Goal: Transaction & Acquisition: Purchase product/service

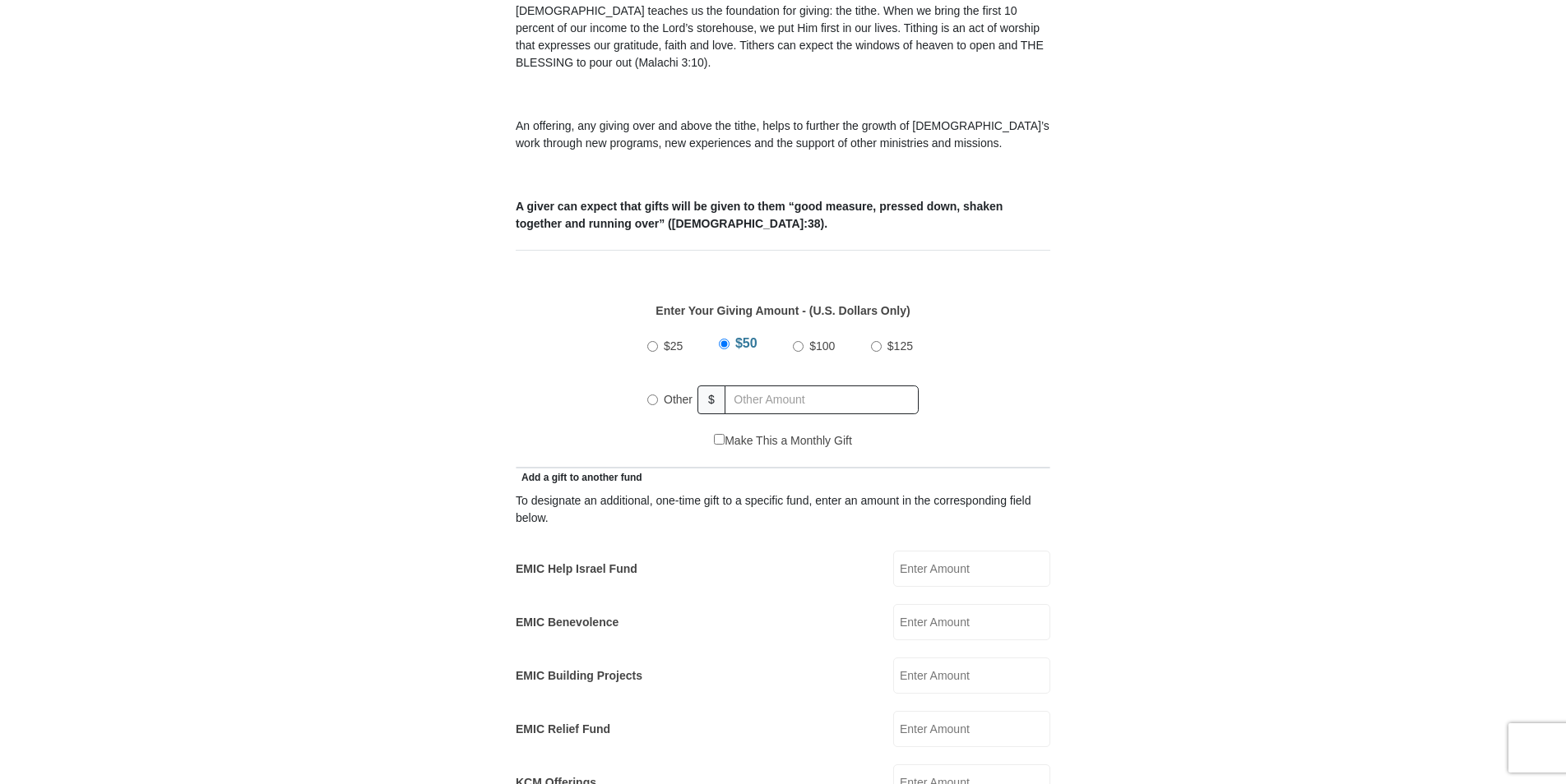
scroll to position [568, 0]
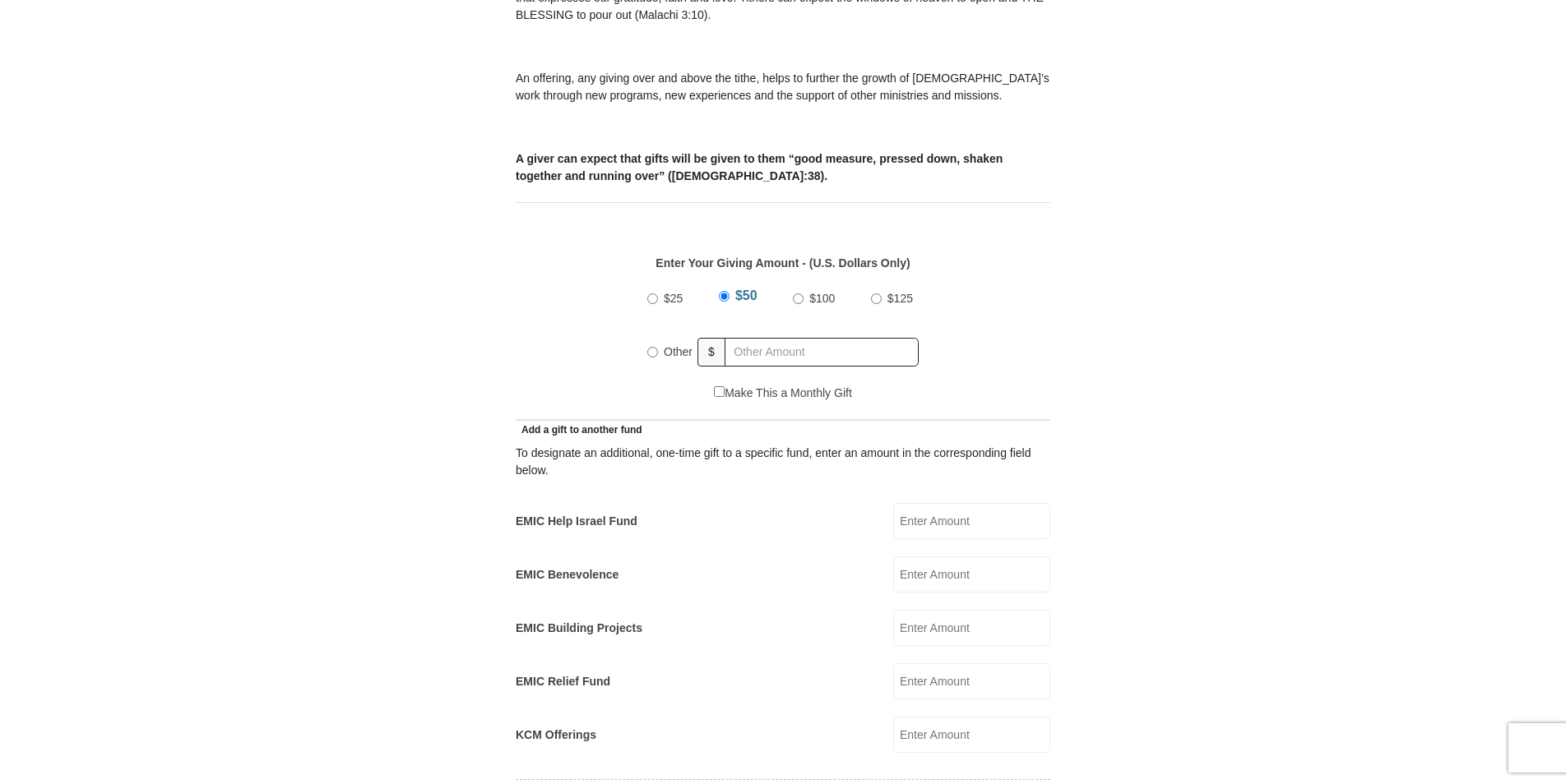
click at [653, 347] on input "Other" at bounding box center [653, 353] width 11 height 11
radio input "true"
drag, startPoint x: 748, startPoint y: 330, endPoint x: 734, endPoint y: 330, distance: 14.0
click at [748, 338] on input "text" at bounding box center [825, 352] width 188 height 29
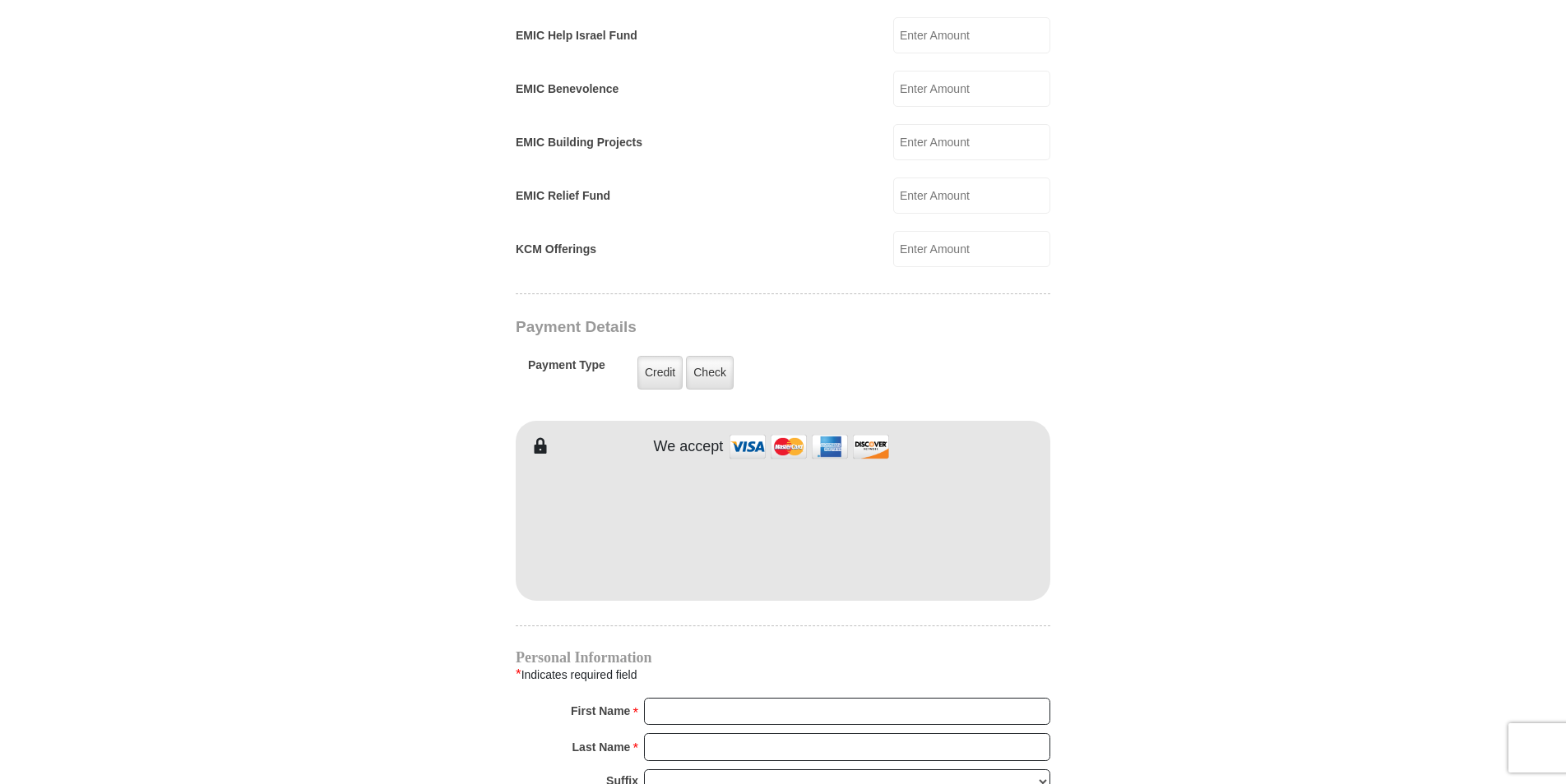
scroll to position [1060, 0]
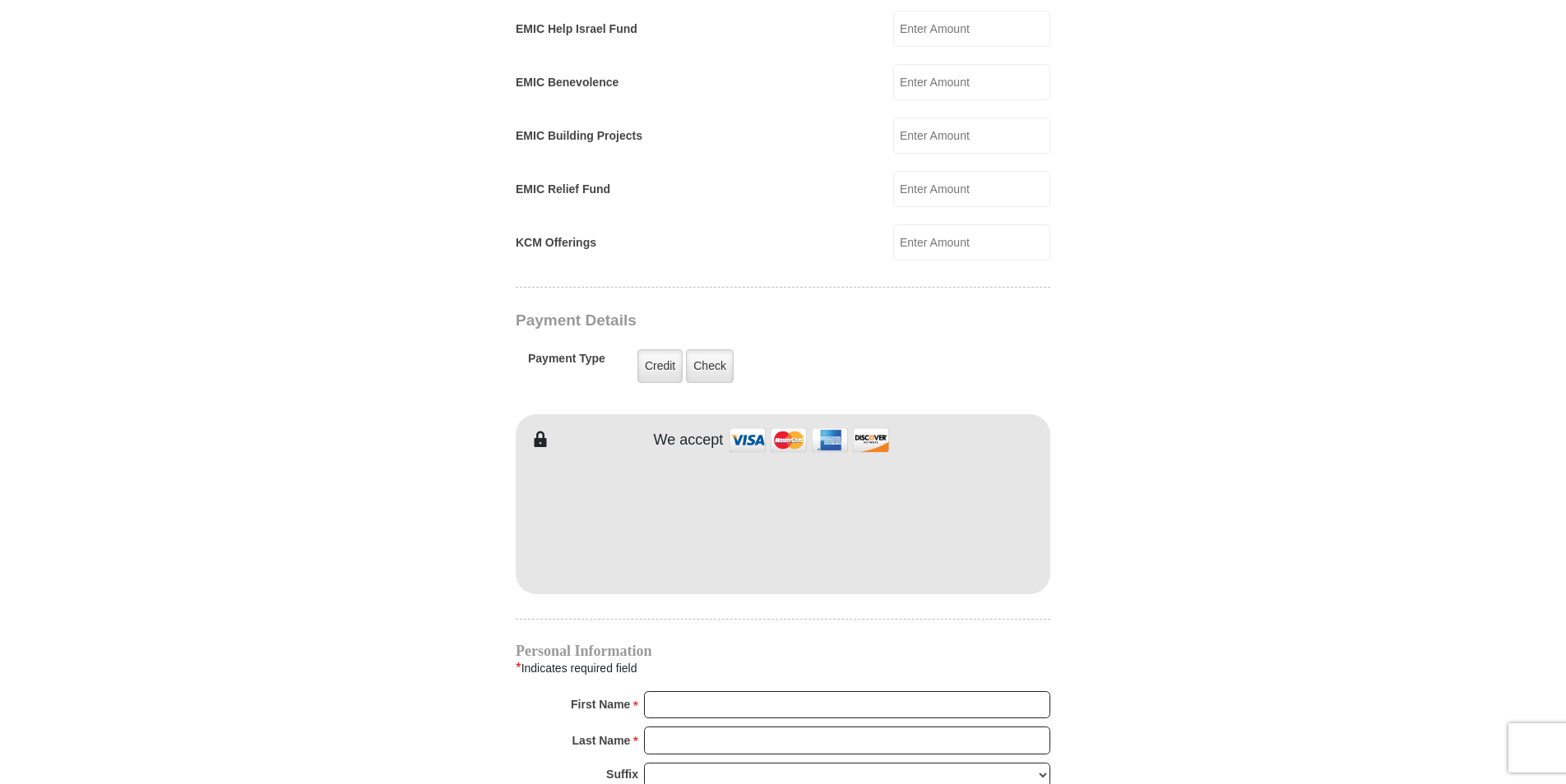
type input "29"
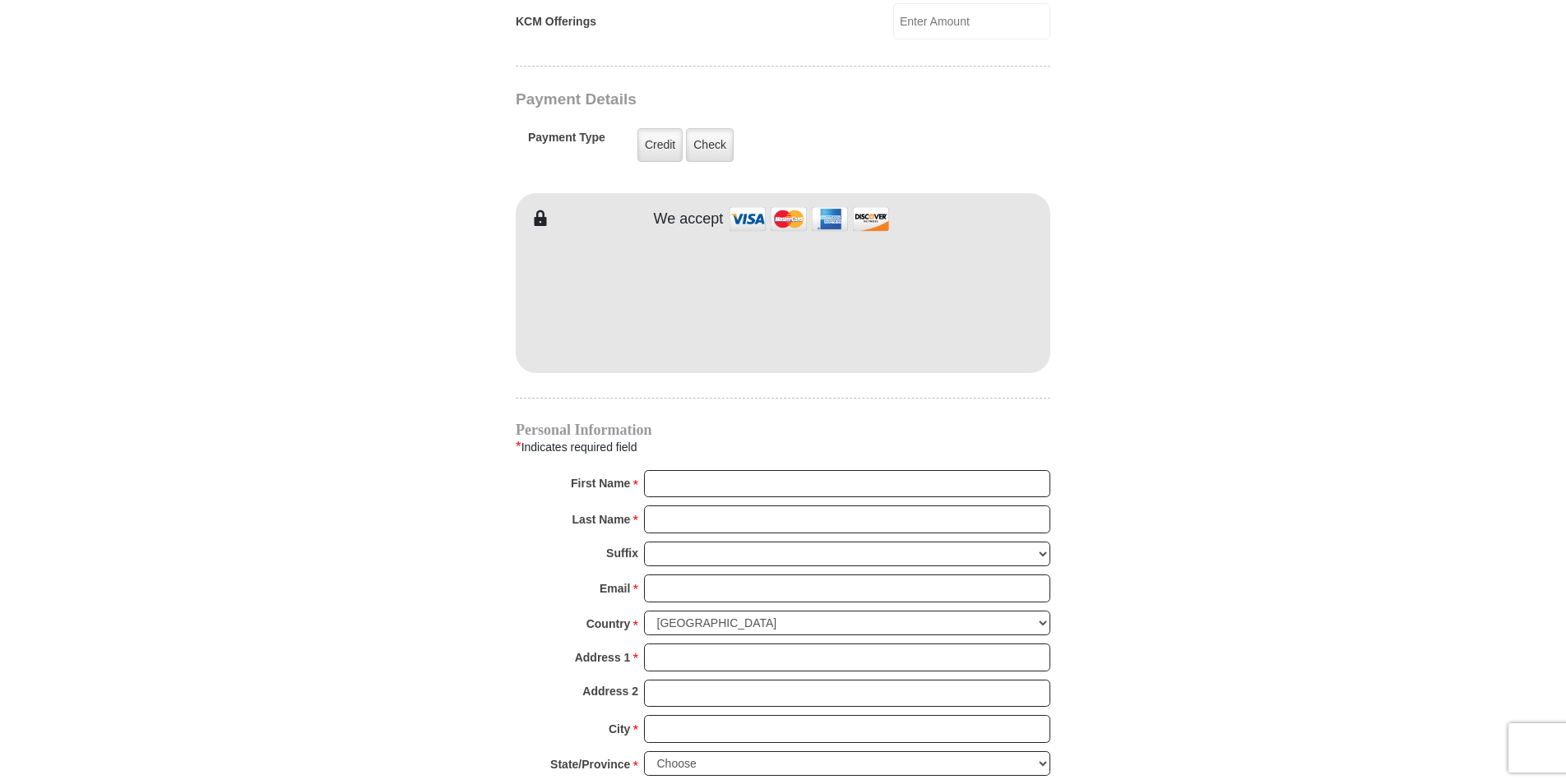
scroll to position [1442, 0]
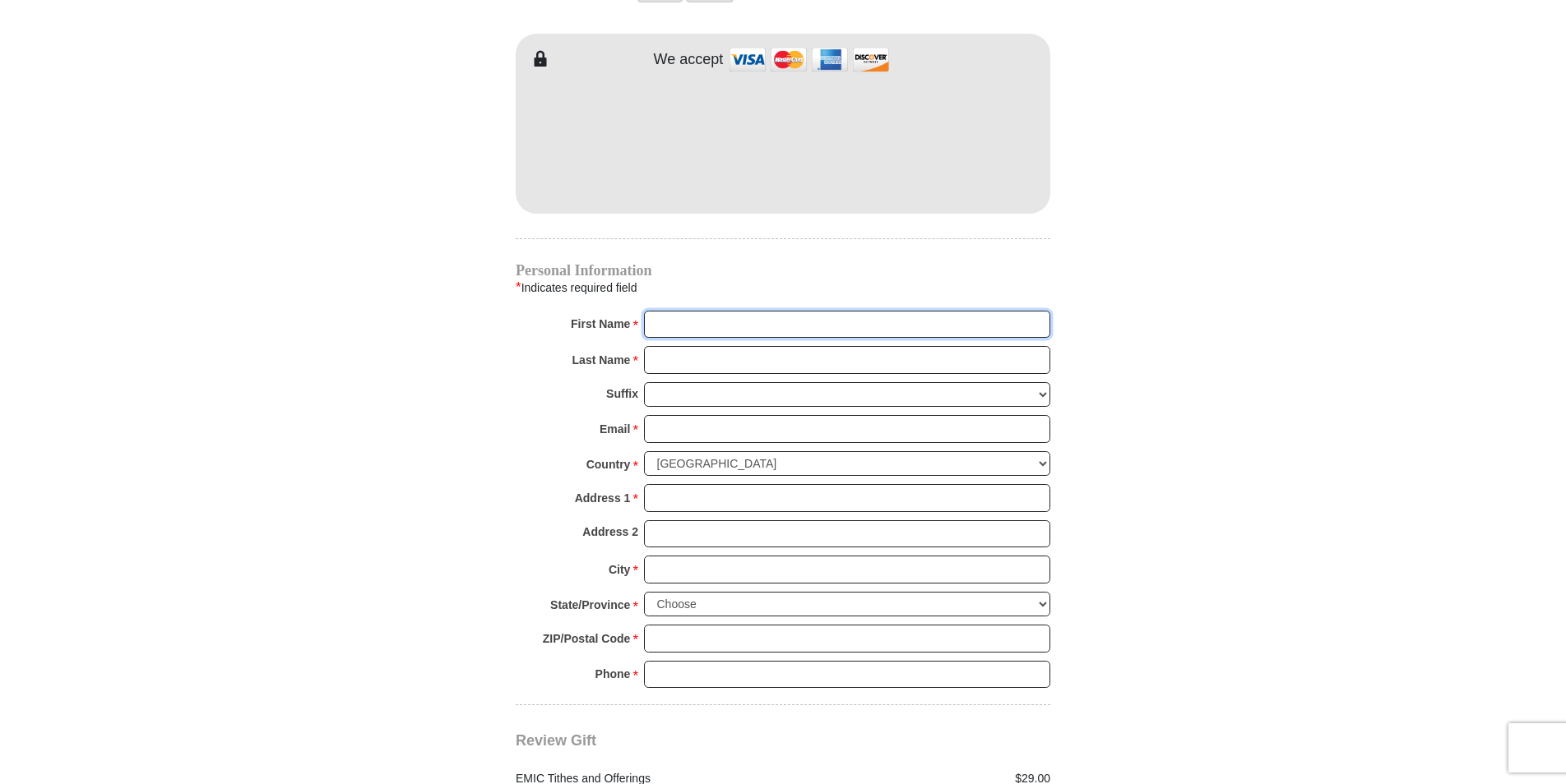
click at [685, 310] on input "First Name *" at bounding box center [847, 324] width 406 height 28
type input "[PERSON_NAME]"
type input "[EMAIL_ADDRESS][DOMAIN_NAME]"
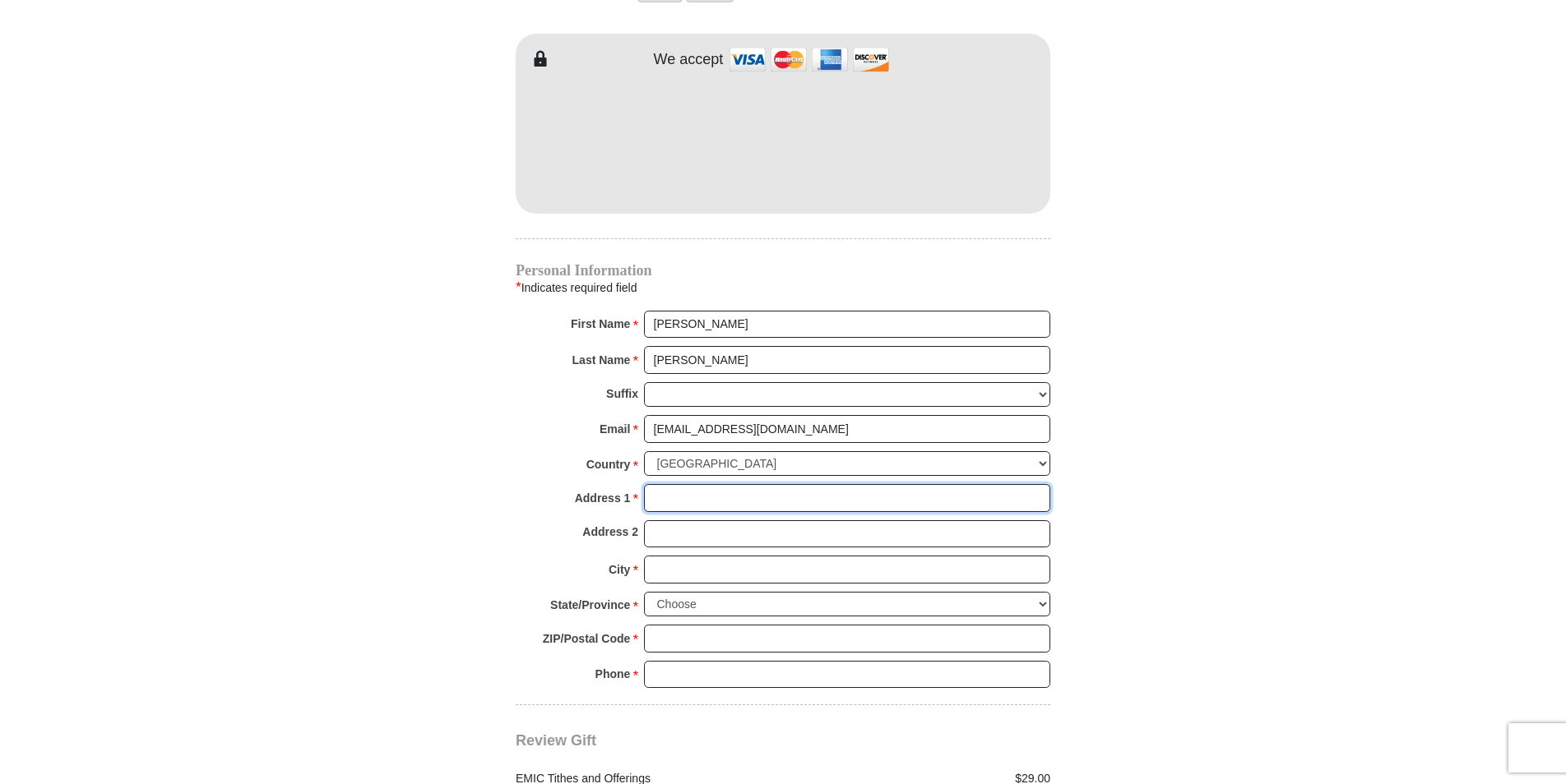
type input "[STREET_ADDRESS][PERSON_NAME]"
type input "Lot 1"
type input "[GEOGRAPHIC_DATA]"
select select "TN"
type input "37311"
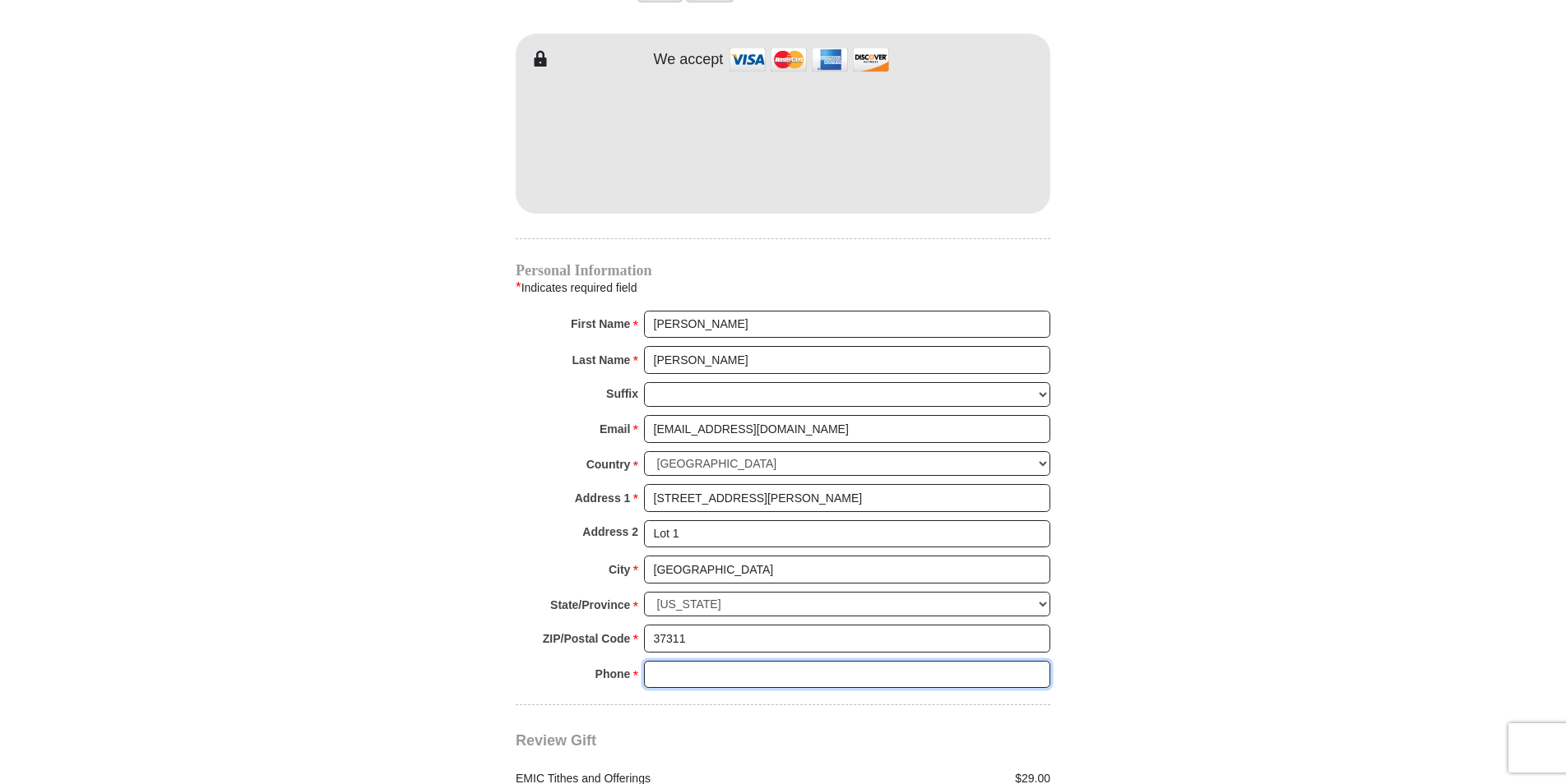
type input "4237901972"
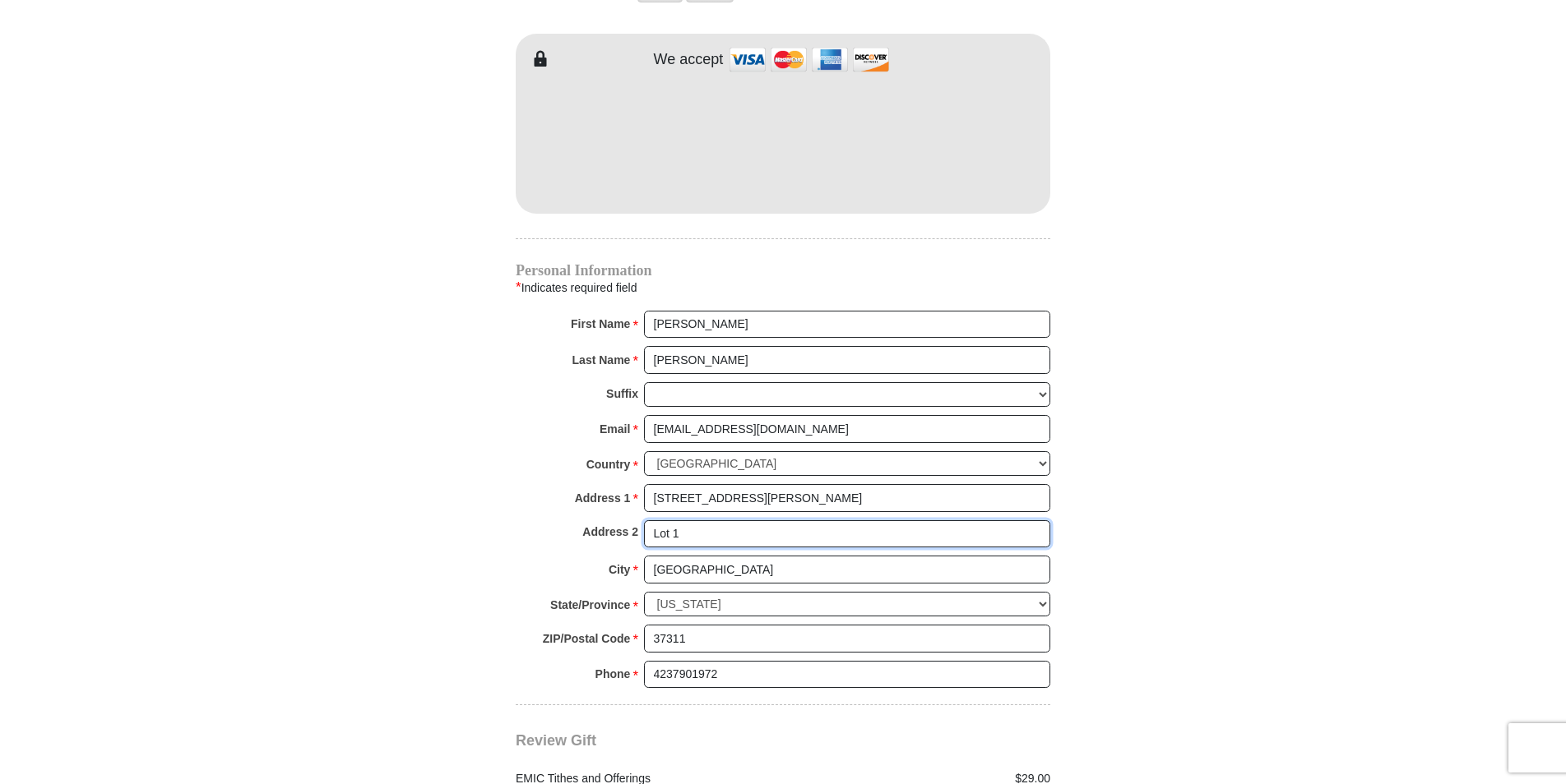
drag, startPoint x: 700, startPoint y: 514, endPoint x: 602, endPoint y: 509, distance: 98.1
click at [602, 521] on div "Address 2 Lot 1" at bounding box center [783, 538] width 535 height 36
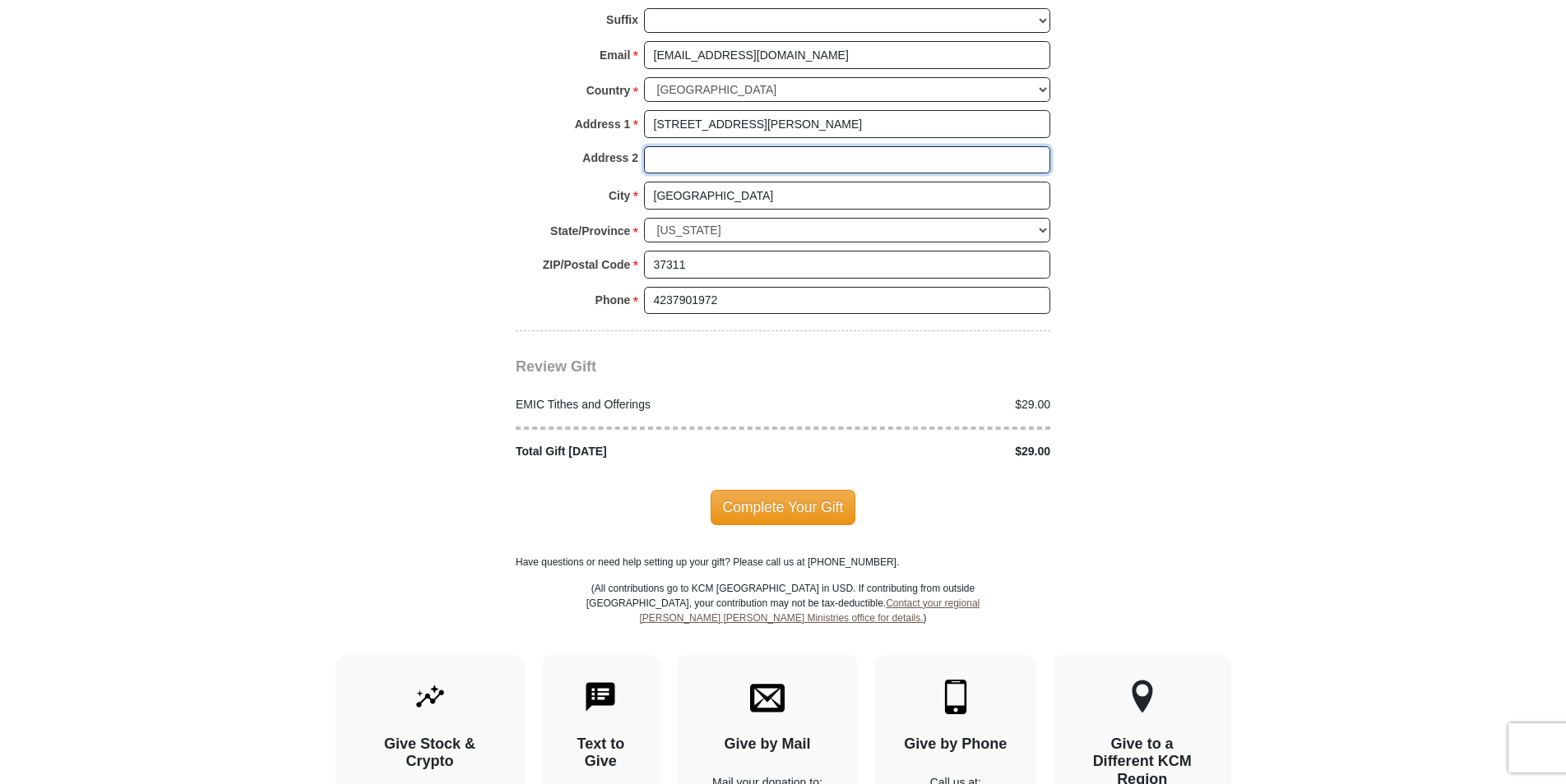
scroll to position [1952, 0]
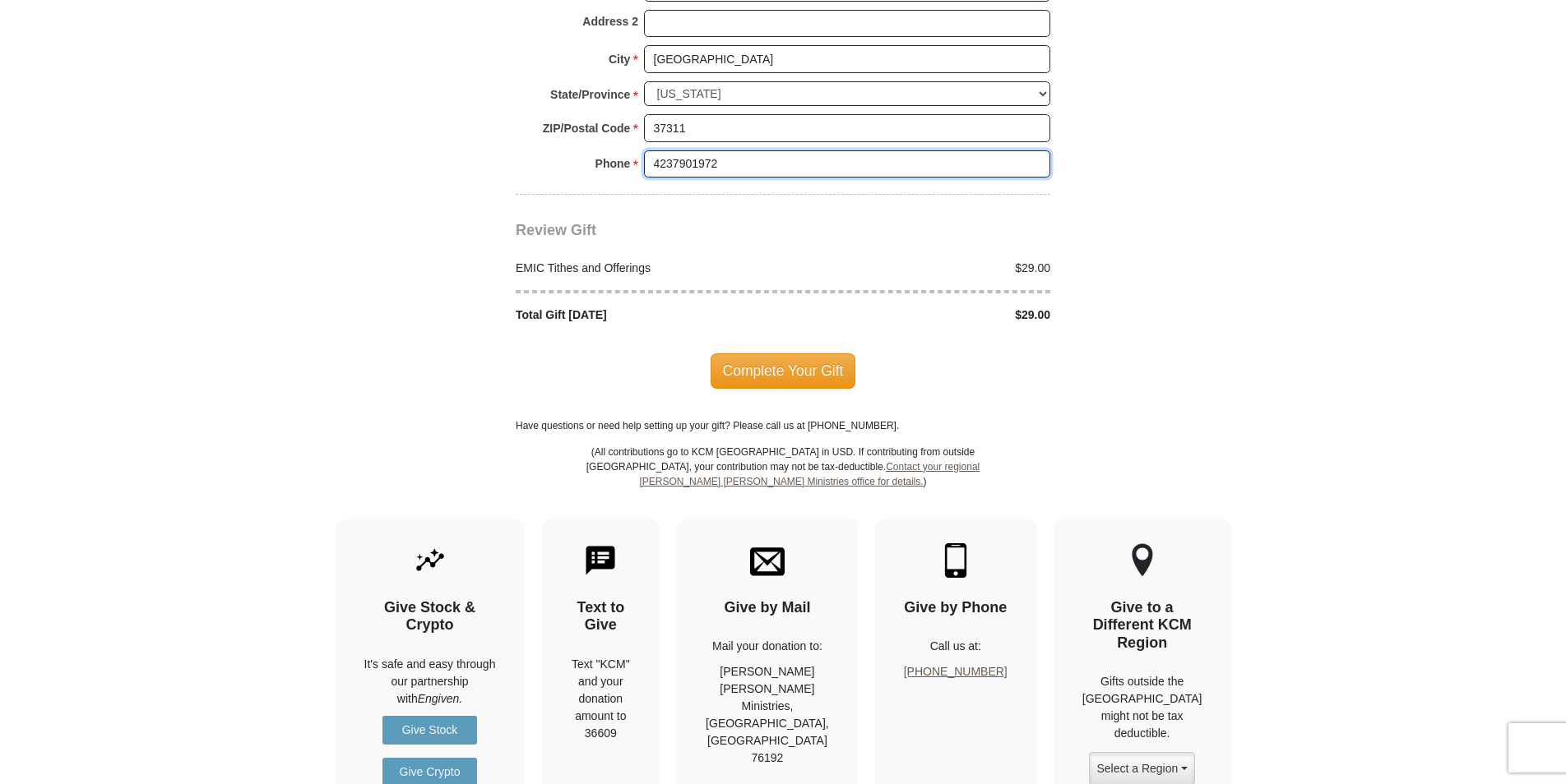
drag, startPoint x: 718, startPoint y: 144, endPoint x: 678, endPoint y: 142, distance: 40.0
click at [678, 150] on input "4237901972" at bounding box center [847, 164] width 406 height 28
type input "4237403095"
click at [787, 354] on span "Complete Your Gift" at bounding box center [783, 370] width 146 height 34
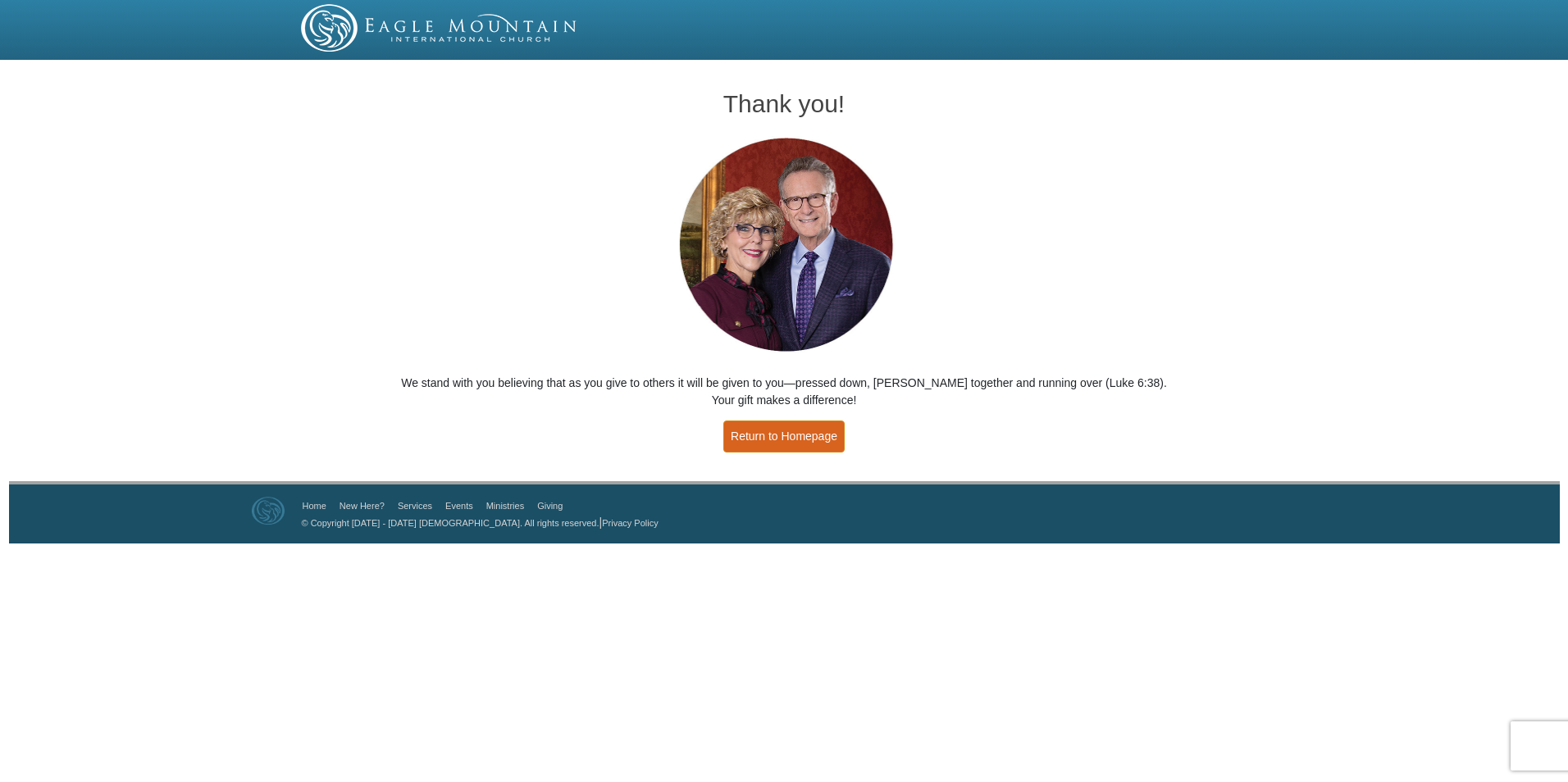
drag, startPoint x: 798, startPoint y: 431, endPoint x: 832, endPoint y: 407, distance: 41.6
click at [798, 431] on link "Return to Homepage" at bounding box center [784, 436] width 121 height 32
